Goal: Contribute content: Add original content to the website for others to see

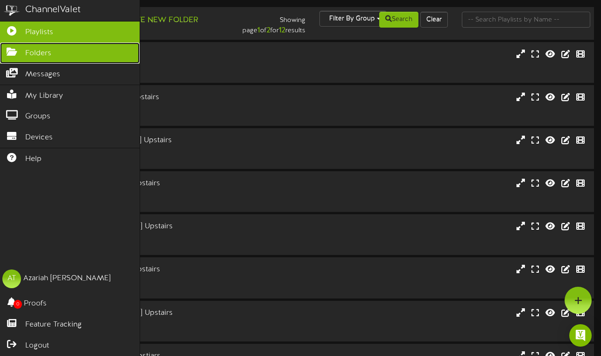
click at [16, 48] on icon at bounding box center [11, 50] width 23 height 7
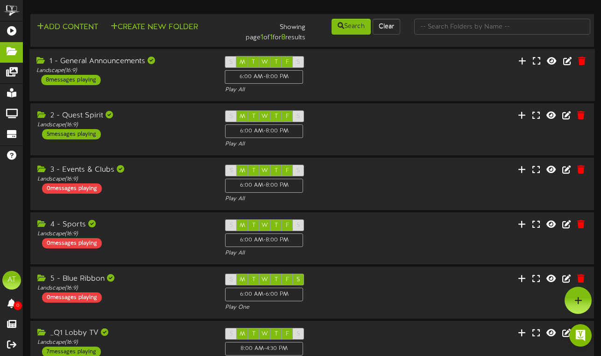
click at [514, 86] on div "1 - General Announcements Landscape ( 16:9 ) 8 messages playing S M T W T F S 6…" at bounding box center [312, 75] width 566 height 38
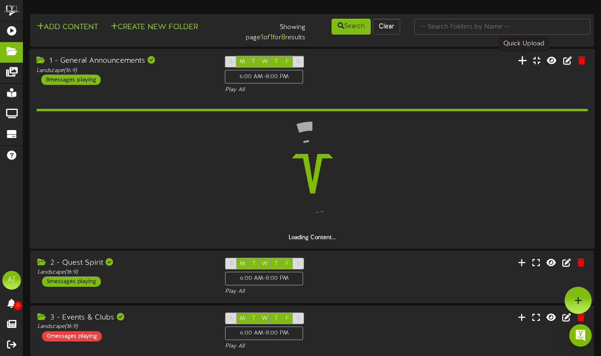
click at [520, 63] on button at bounding box center [522, 62] width 15 height 14
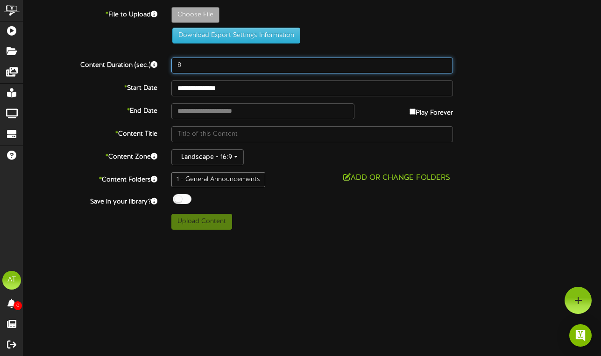
click at [192, 71] on input "8" at bounding box center [312, 65] width 282 height 16
type input "9"
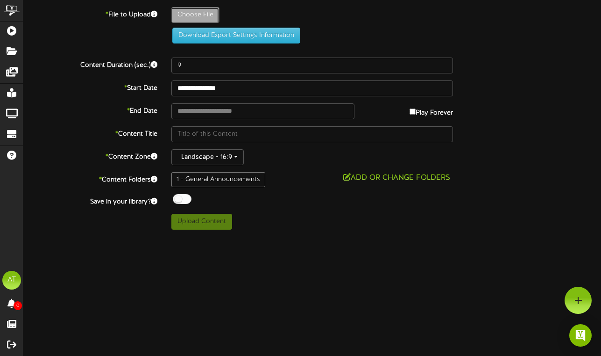
type input "**********"
type input "BoysBasketballOpenGym"
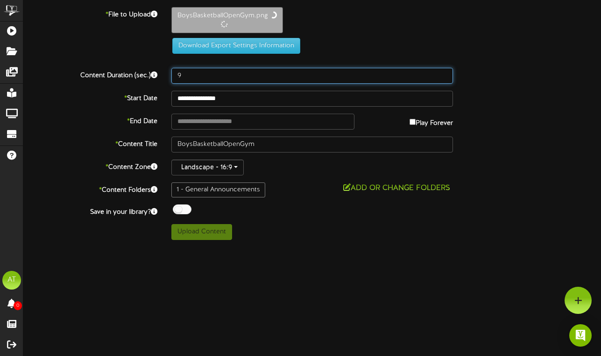
click at [182, 71] on input "9" at bounding box center [312, 76] width 282 height 16
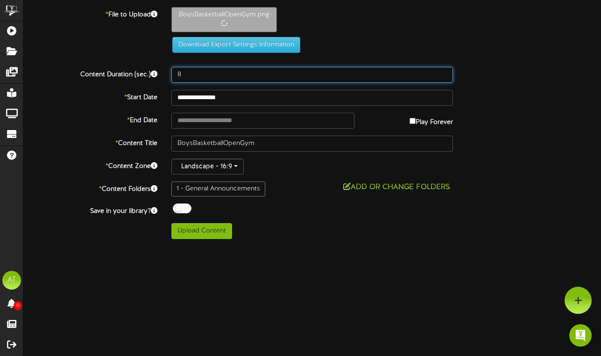
type input "8"
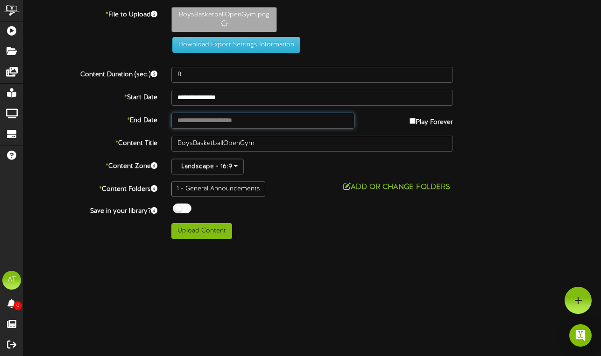
click at [217, 120] on input "text" at bounding box center [262, 121] width 183 height 16
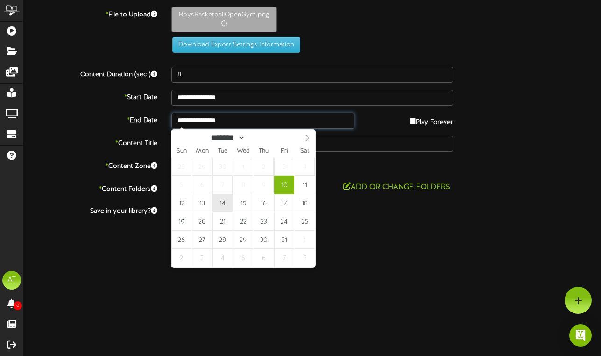
type input "**********"
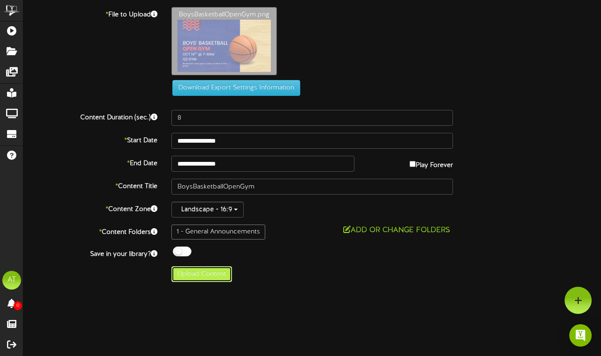
click at [207, 273] on button "Upload Content" at bounding box center [201, 274] width 61 height 16
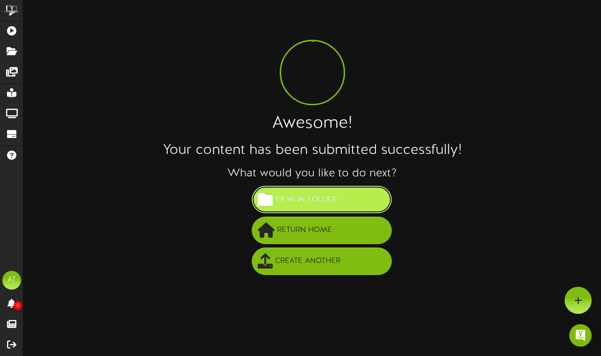
click at [308, 196] on span "View in Folder" at bounding box center [306, 199] width 66 height 15
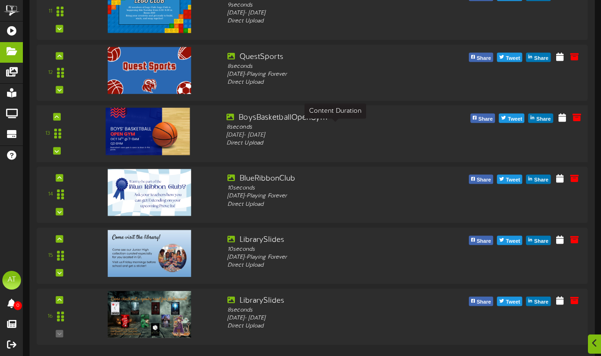
scroll to position [778, 0]
